Goal: Transaction & Acquisition: Book appointment/travel/reservation

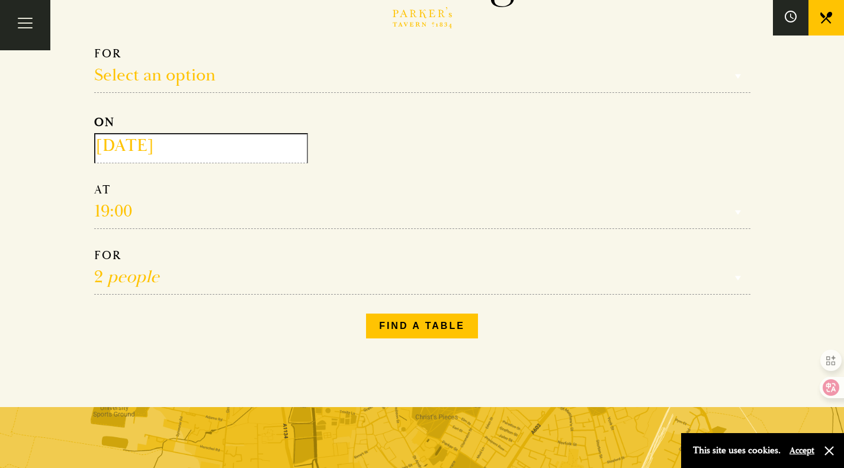
scroll to position [78, 0]
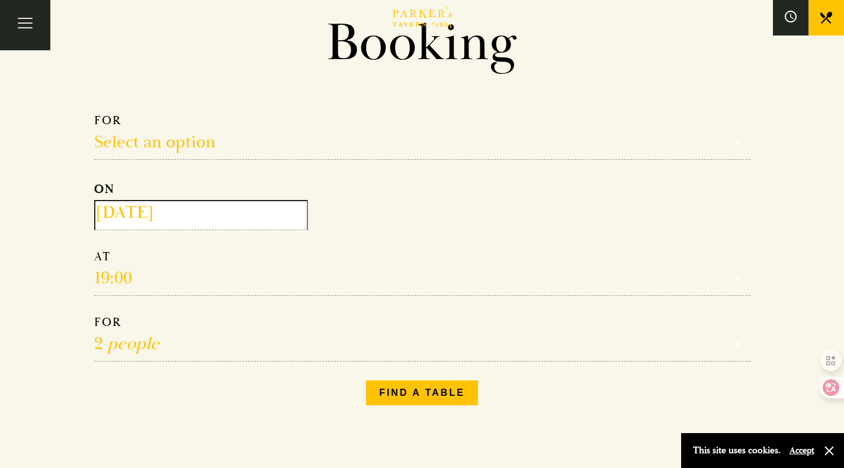
click at [234, 147] on select "Select an option Lunch Dinner Afternoon Tea" at bounding box center [422, 136] width 656 height 47
select select "161949"
click at [94, 113] on select "Select an option Lunch Dinner Afternoon Tea" at bounding box center [422, 136] width 656 height 47
click at [201, 217] on input "[DATE]" at bounding box center [201, 215] width 214 height 30
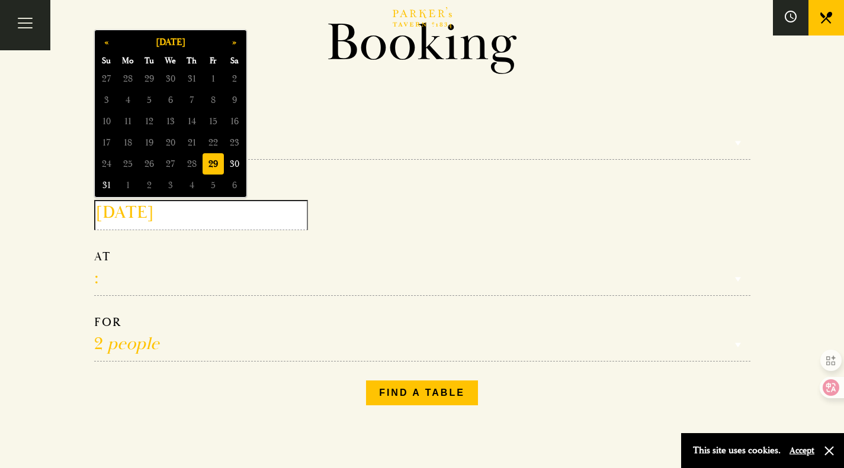
click at [236, 169] on span "30" at bounding box center [234, 163] width 21 height 21
type input "[DATE]"
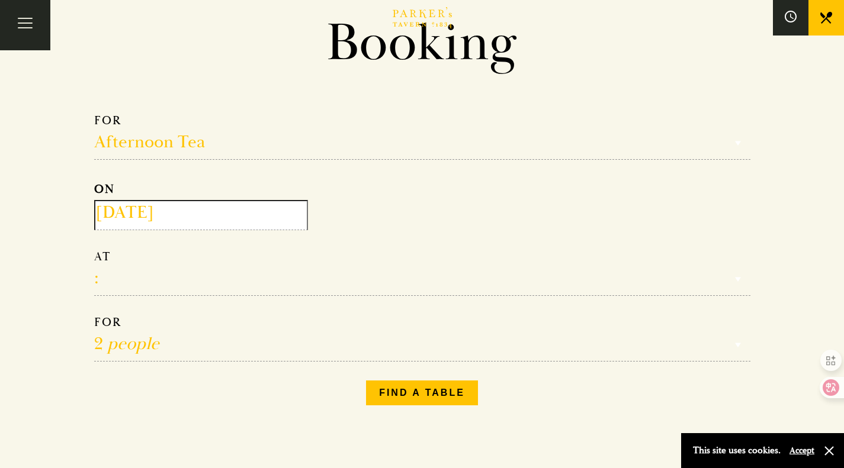
scroll to position [153, 0]
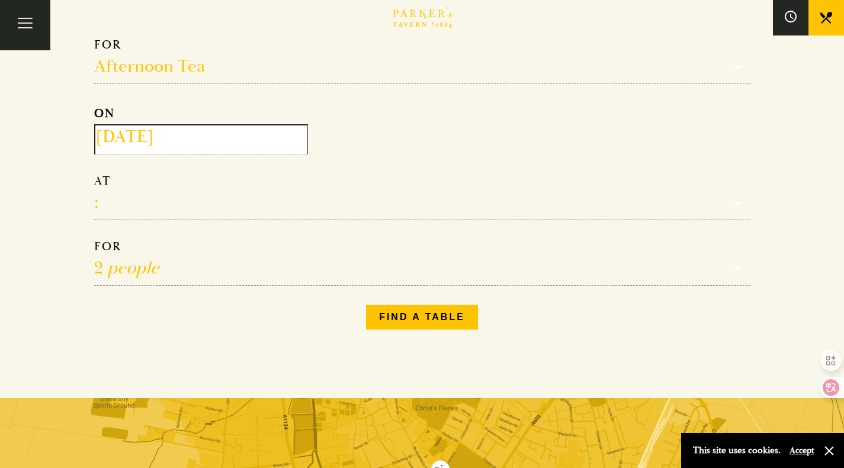
click at [182, 205] on select "12:30 13:00 13:30 14:00 14:30 15:00 15:30 16:00 16:30" at bounding box center [422, 196] width 656 height 47
select select "13:00"
click at [94, 173] on select "12:30 13:00 13:30 14:00 14:30 15:00 15:30 16:00 16:30" at bounding box center [422, 196] width 656 height 47
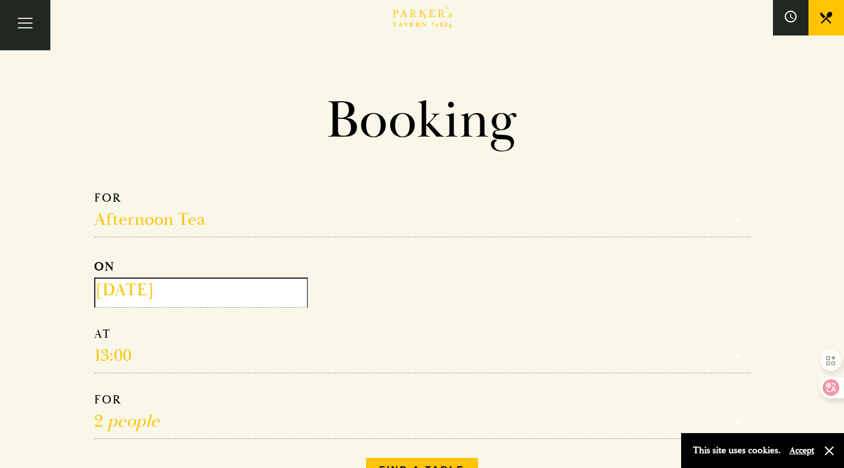
scroll to position [130, 0]
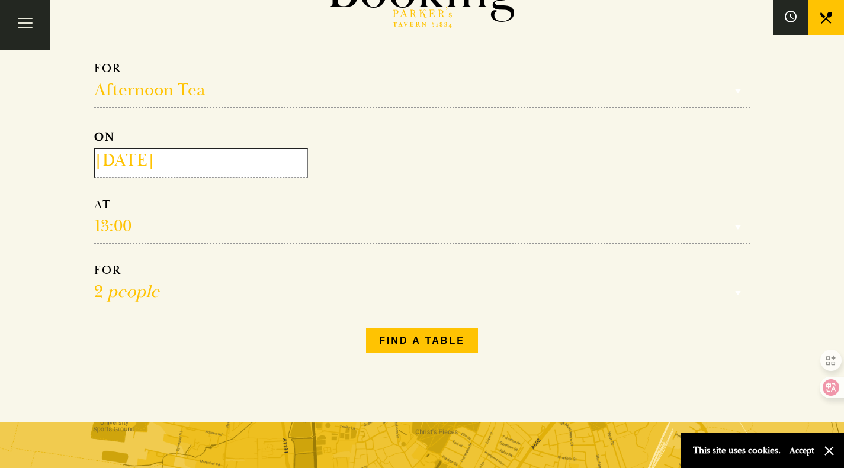
click at [417, 342] on button "Find a table" at bounding box center [422, 341] width 112 height 25
